Goal: Task Accomplishment & Management: Use online tool/utility

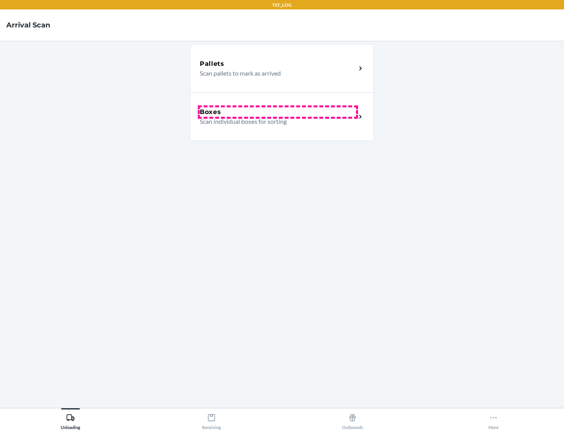
click at [278, 112] on div "Boxes" at bounding box center [278, 111] width 156 height 9
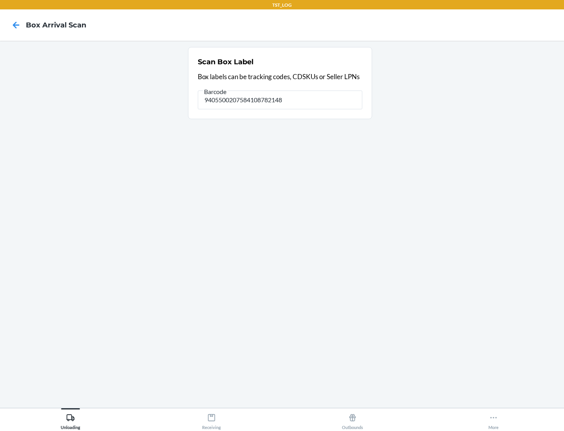
type input "9405500207584108782148"
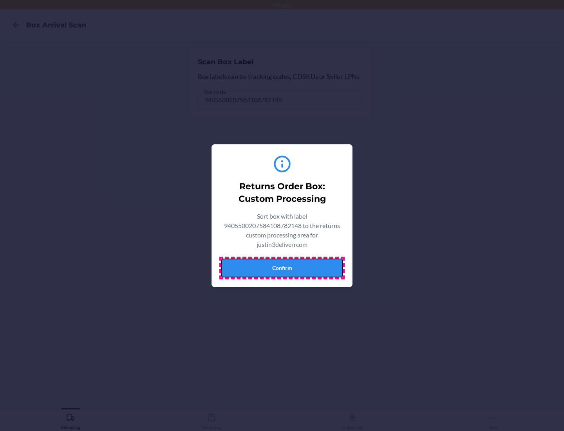
click at [282, 268] on button "Confirm" at bounding box center [281, 268] width 121 height 19
